Goal: Find specific fact: Find specific fact

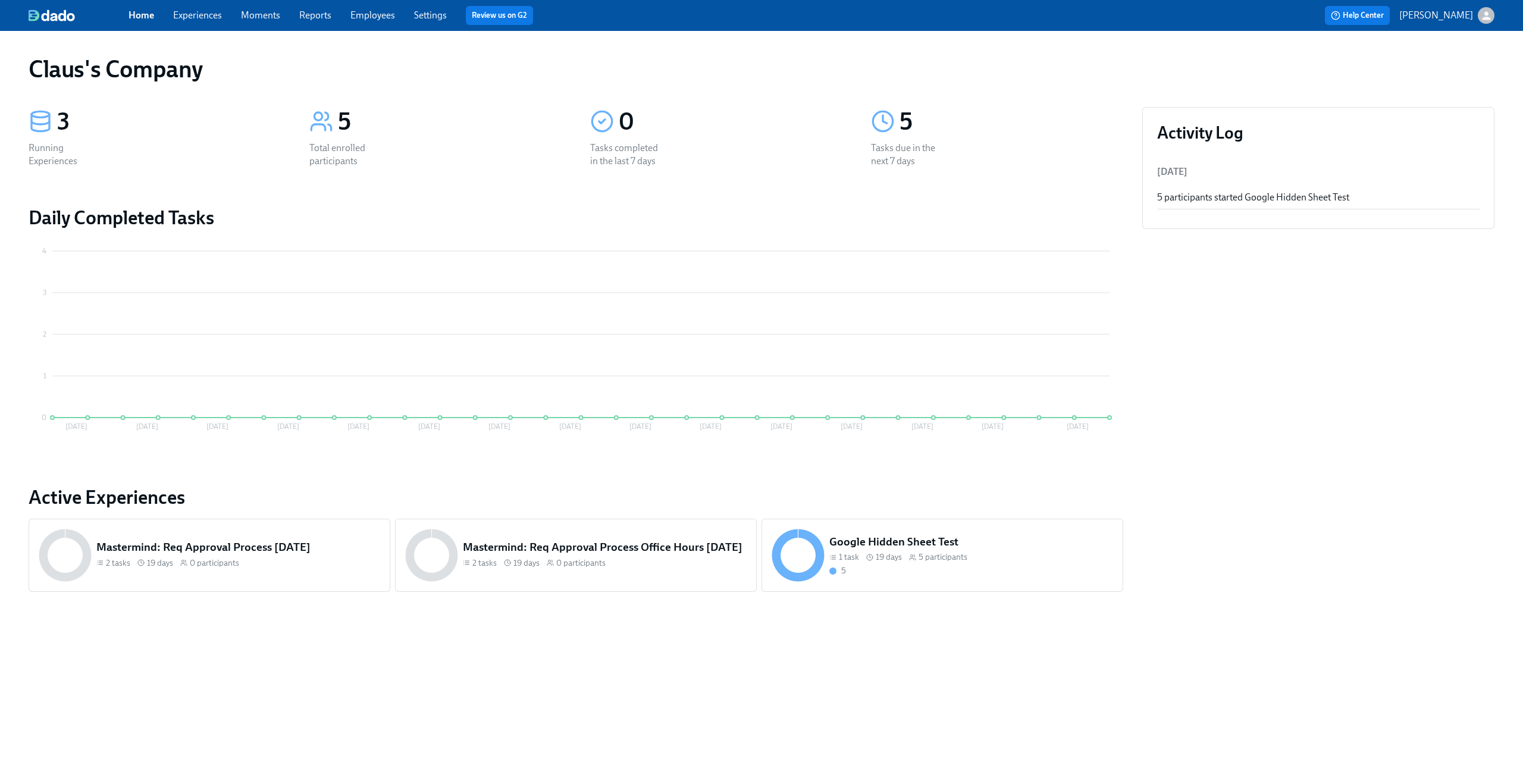
click at [1481, 10] on icon "button" at bounding box center [1487, 16] width 12 height 12
click at [1436, 64] on span "Switch organization..." at bounding box center [1429, 69] width 112 height 13
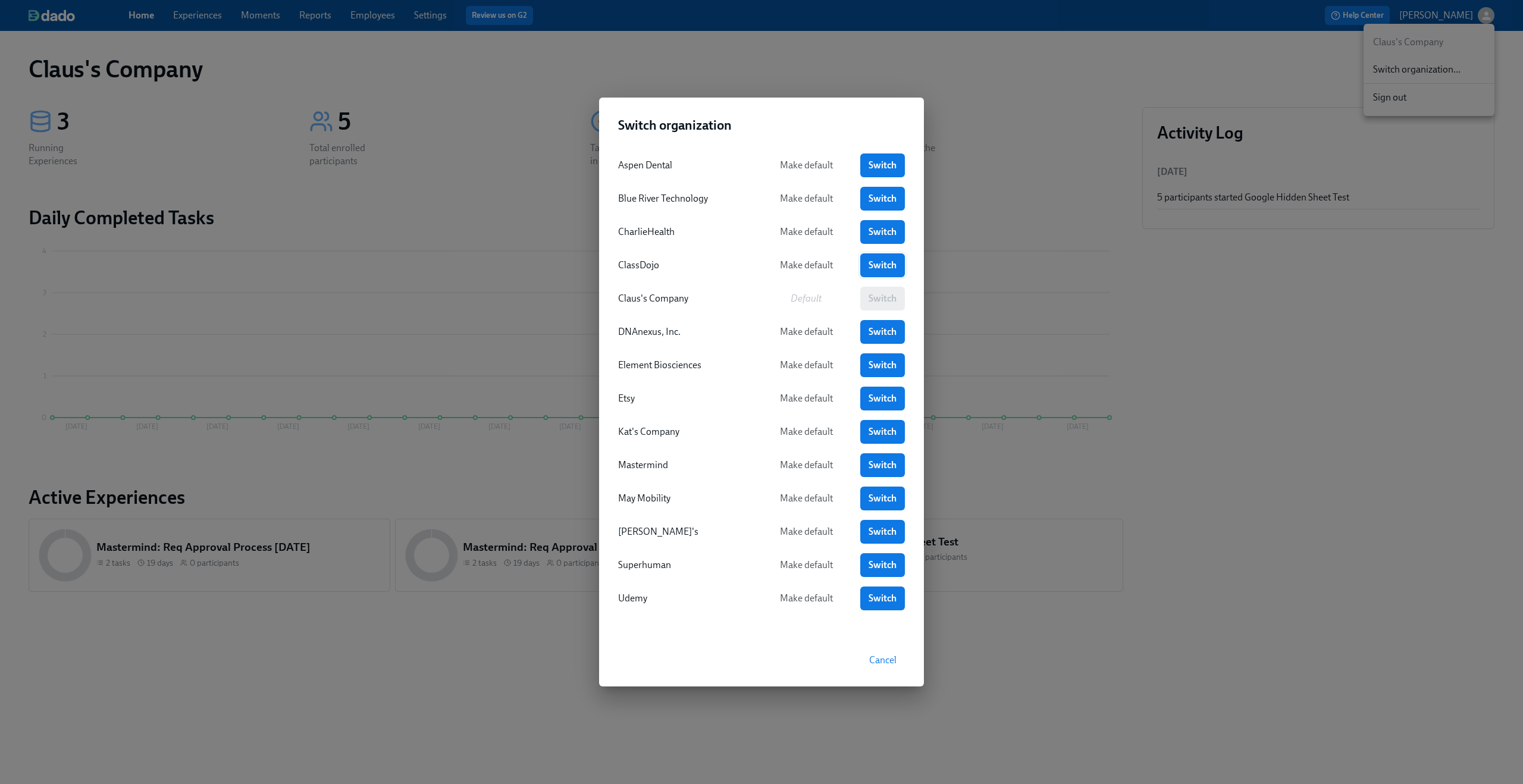
click at [884, 264] on span "Switch" at bounding box center [883, 265] width 28 height 12
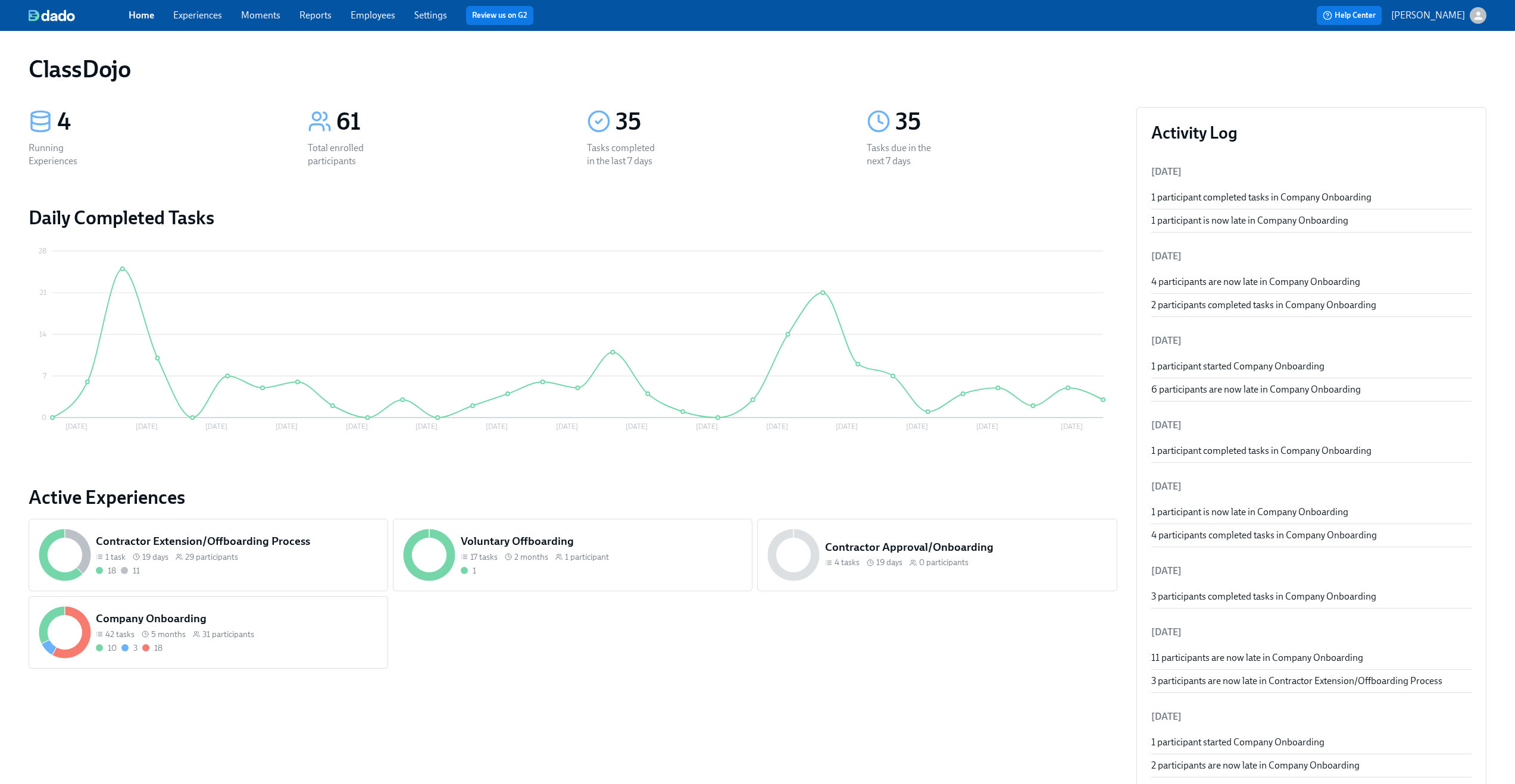
click at [412, 12] on div "Home Experiences Moments Reports Employees Settings Review us on G2" at bounding box center [468, 15] width 679 height 19
click at [362, 12] on link "Employees" at bounding box center [373, 15] width 45 height 11
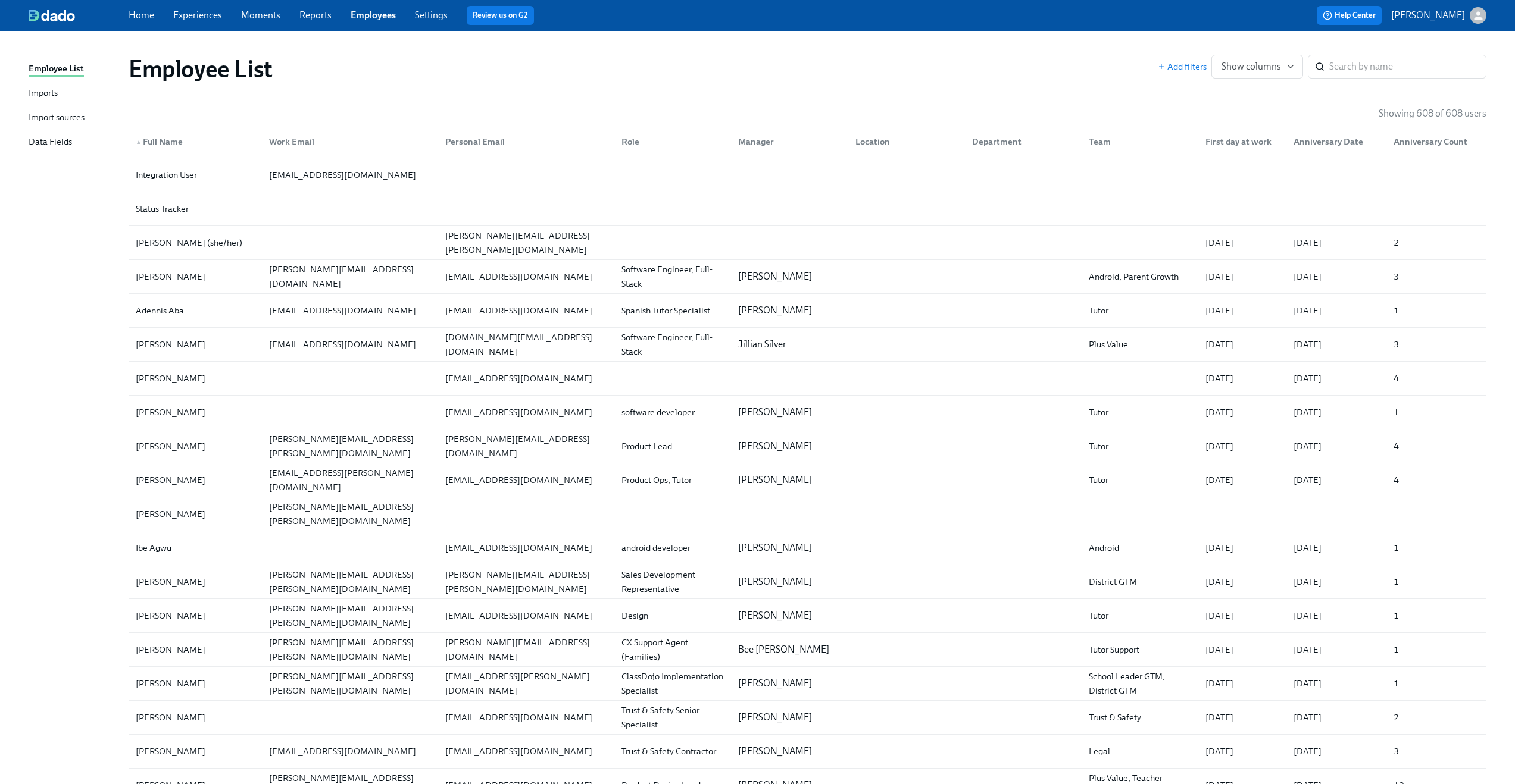
click at [62, 142] on div "Data Fields" at bounding box center [50, 142] width 43 height 15
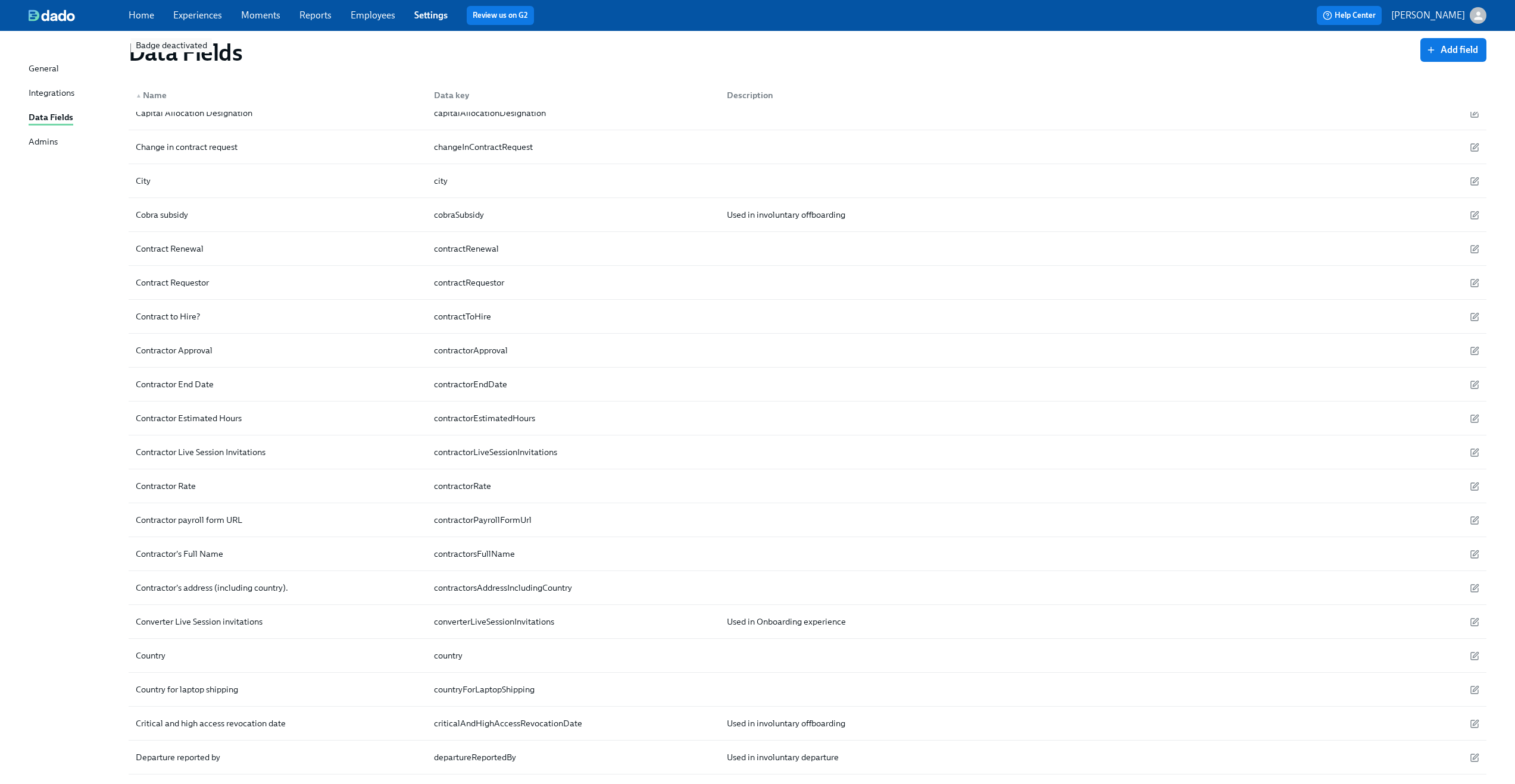
scroll to position [1228, 0]
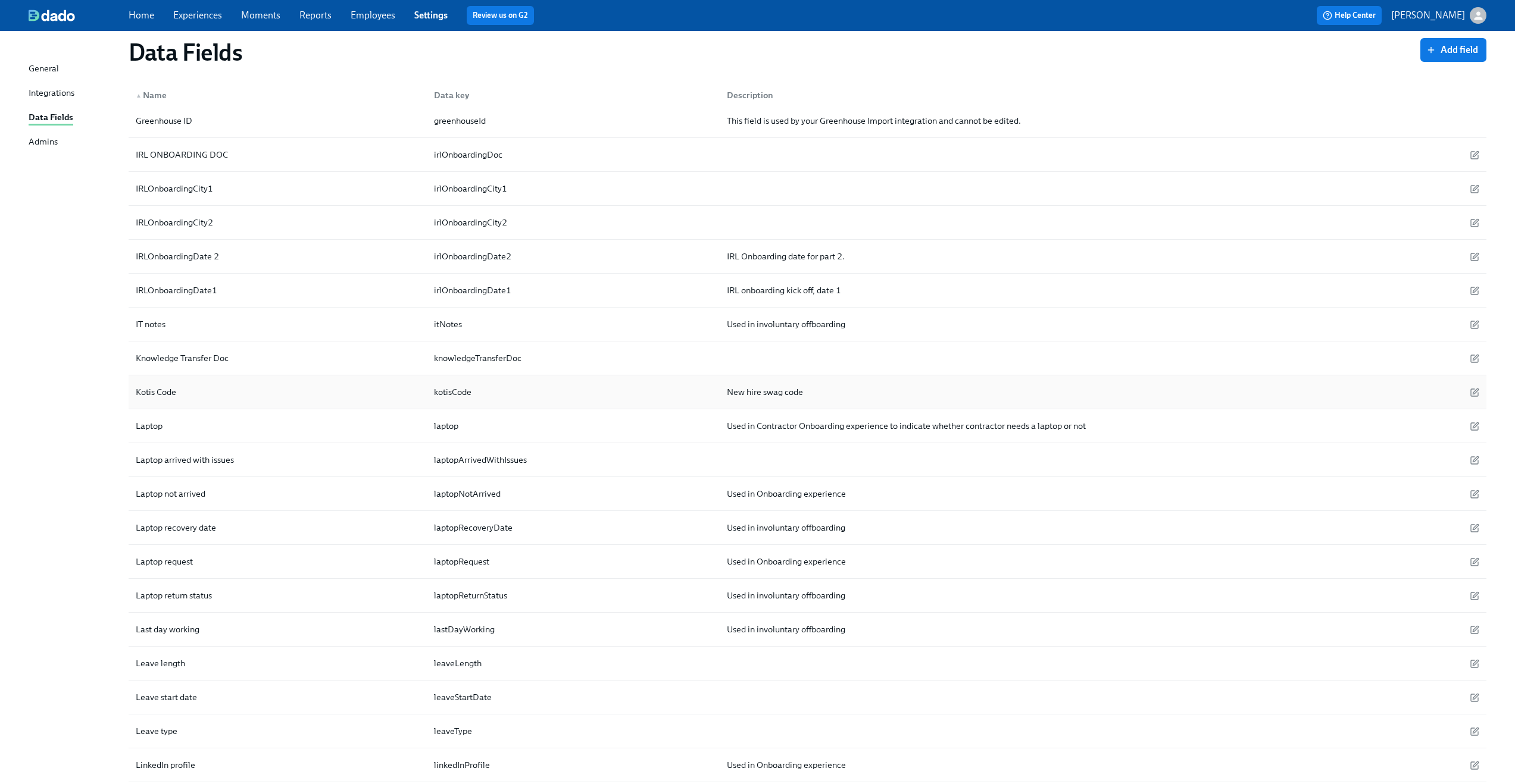
click at [313, 386] on div "Kotis Code" at bounding box center [277, 392] width 293 height 24
drag, startPoint x: 183, startPoint y: 393, endPoint x: 130, endPoint y: 392, distance: 53.0
click at [130, 392] on div "Kotis Code kotisCode New hire swag code" at bounding box center [807, 393] width 1357 height 34
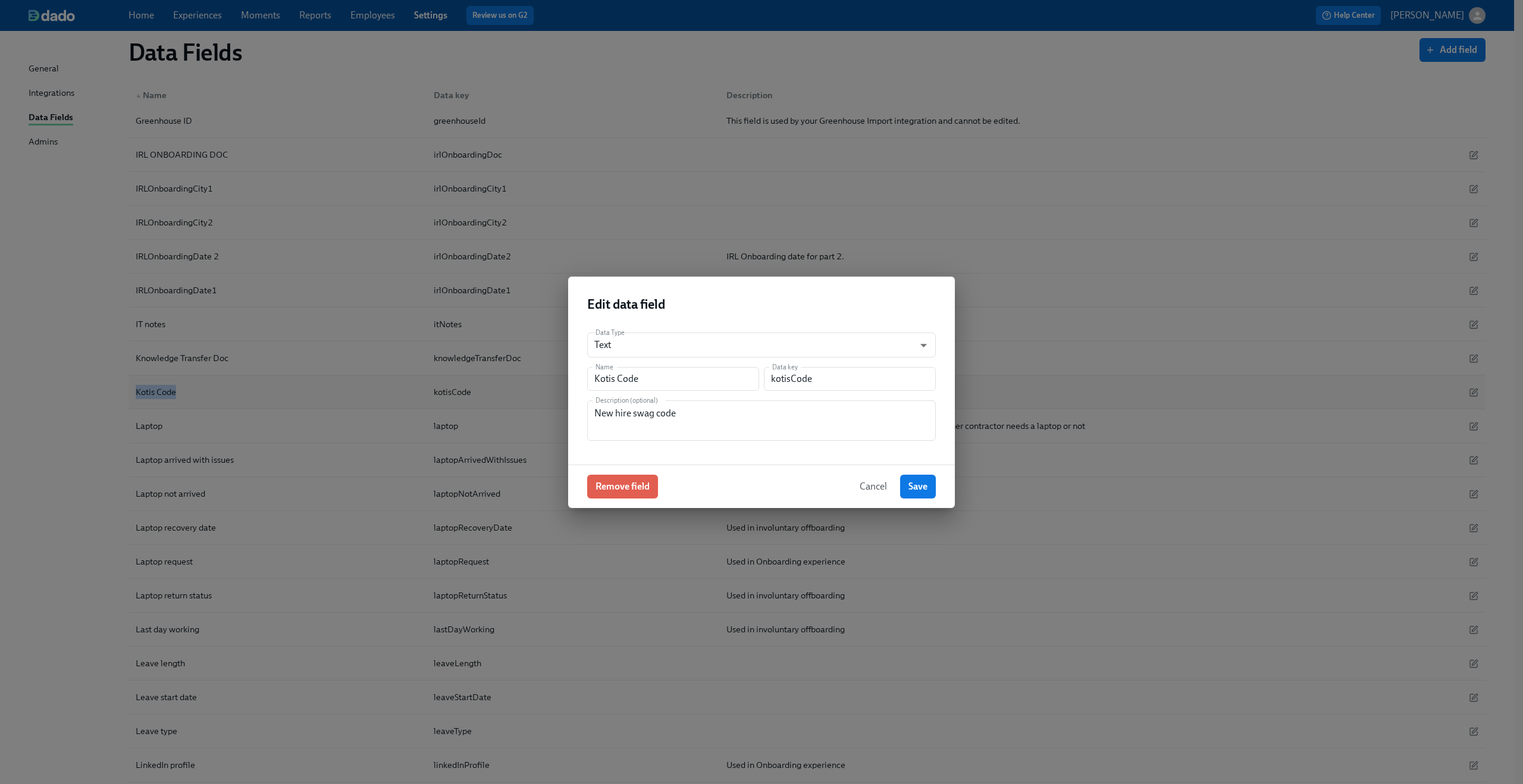
copy div "Kotis Code"
click at [596, 372] on input "Kotis Code" at bounding box center [673, 379] width 172 height 24
click at [874, 489] on span "Cancel" at bounding box center [873, 487] width 27 height 12
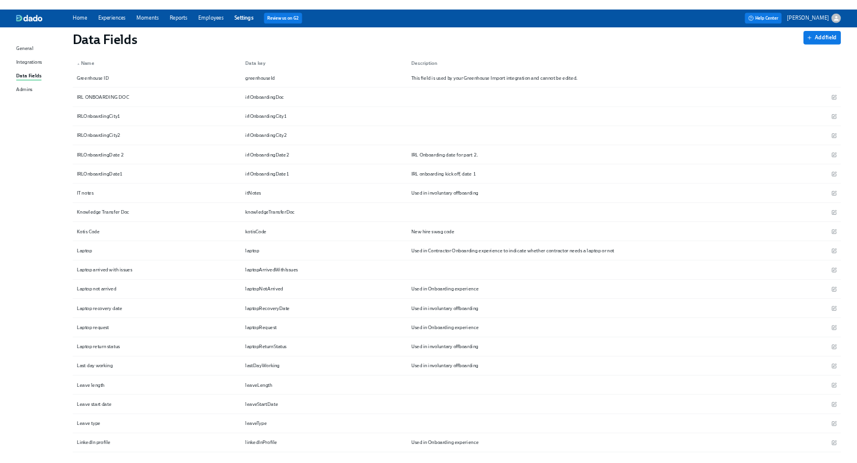
scroll to position [1555, 0]
